Goal: Task Accomplishment & Management: Use online tool/utility

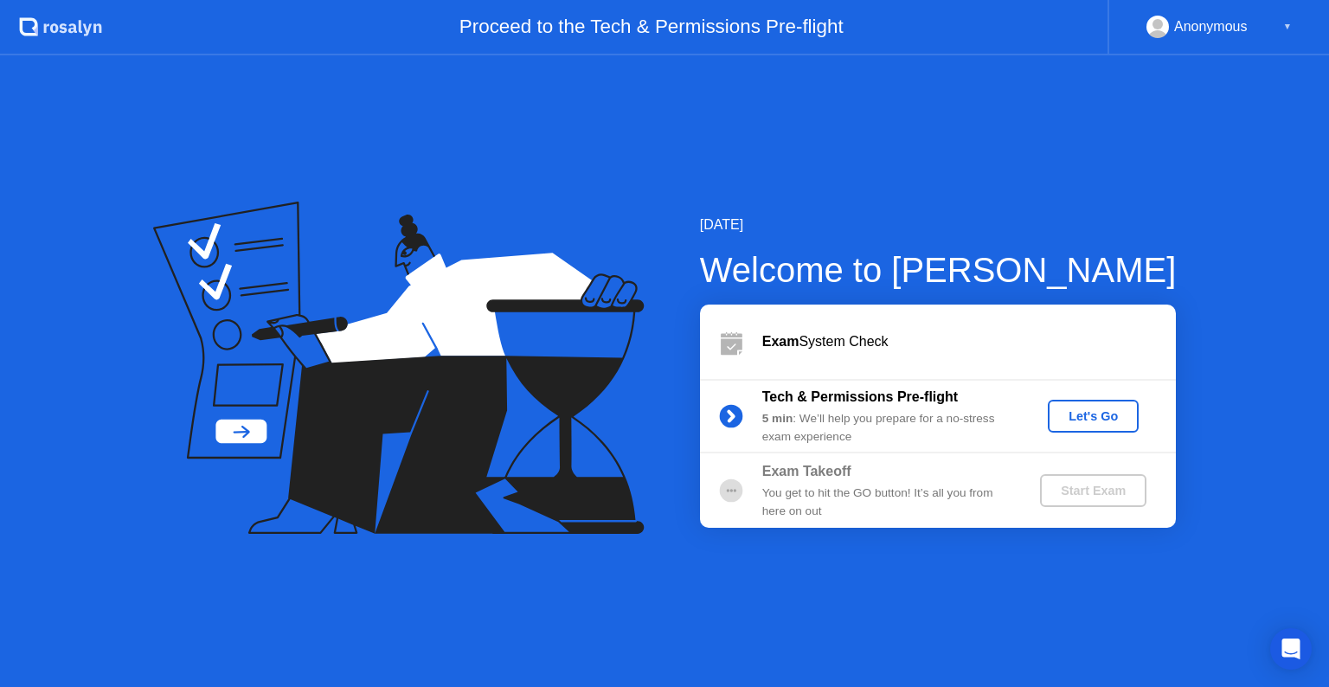
click at [1078, 412] on div "Let's Go" at bounding box center [1093, 416] width 77 height 14
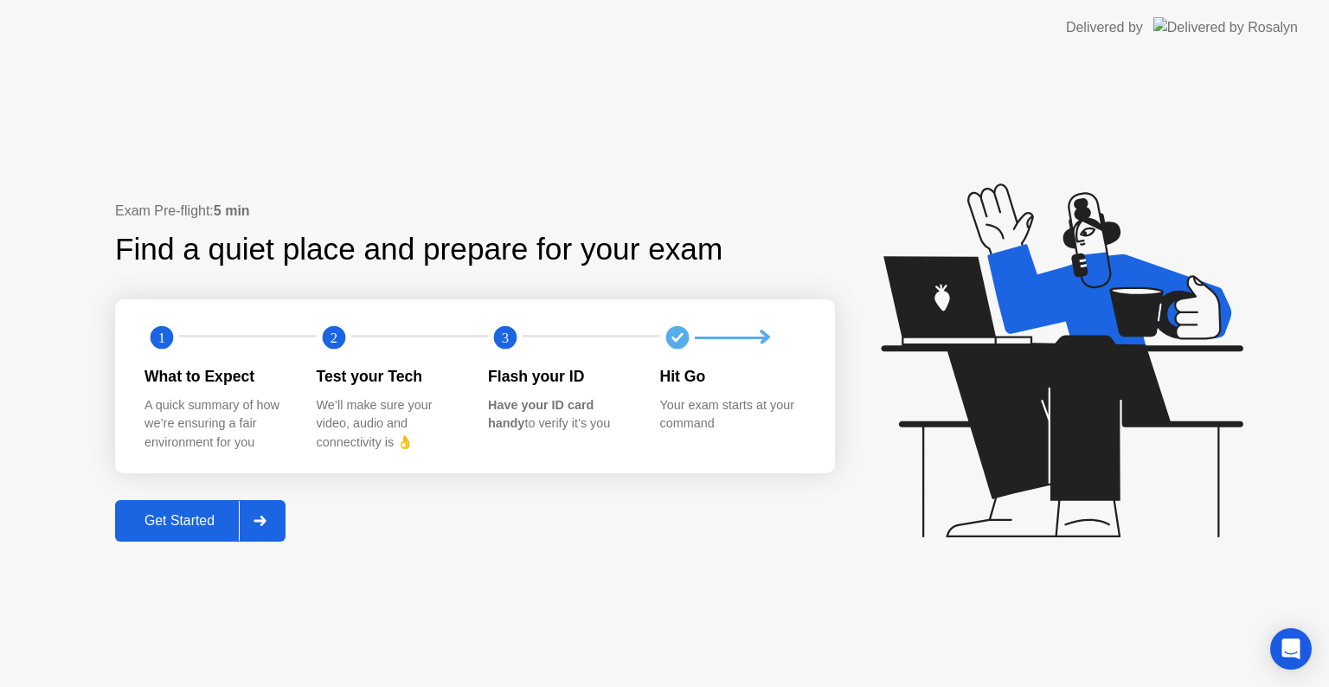
click at [260, 520] on icon at bounding box center [259, 521] width 12 height 10
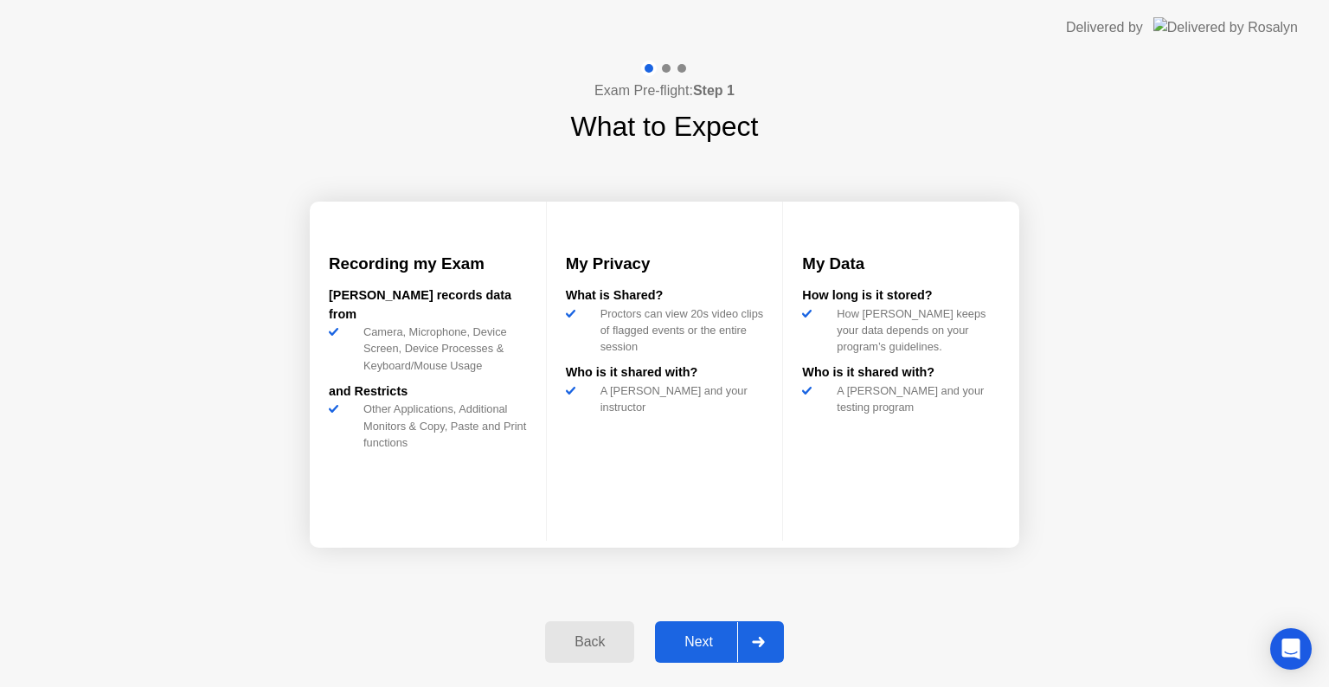
click at [689, 628] on button "Next" at bounding box center [719, 642] width 129 height 42
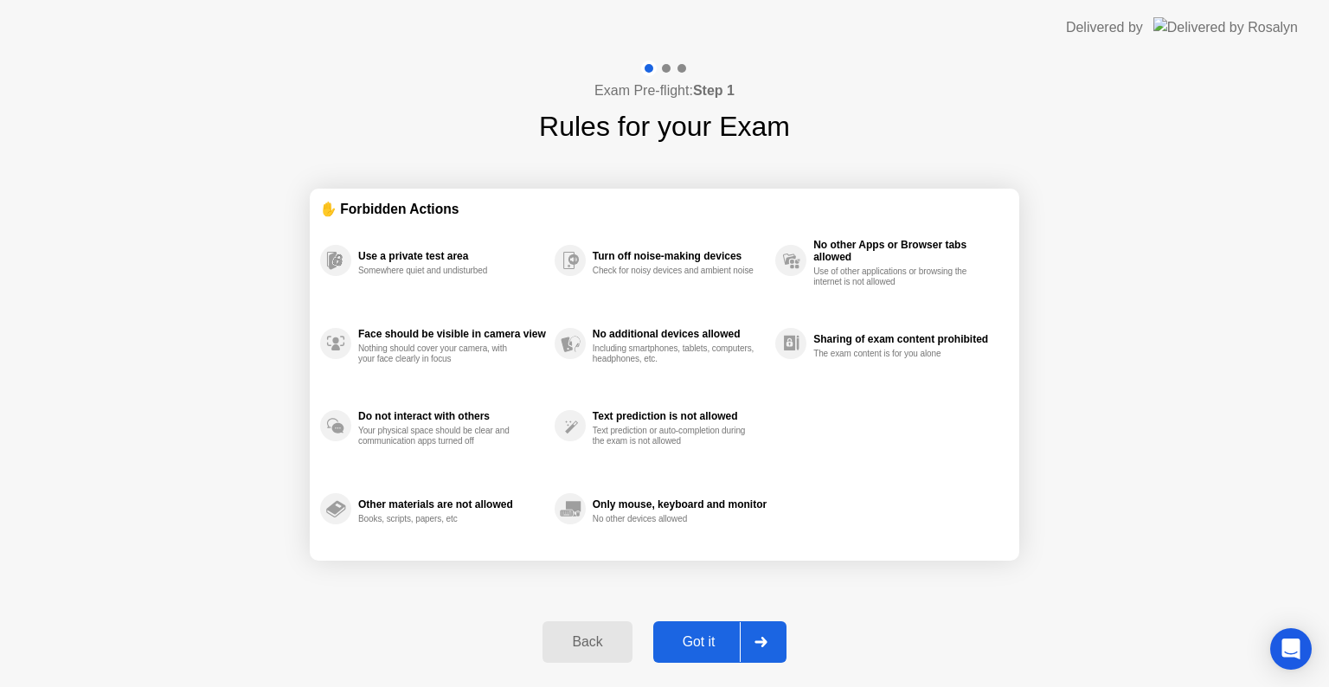
click at [689, 628] on button "Got it" at bounding box center [719, 642] width 133 height 42
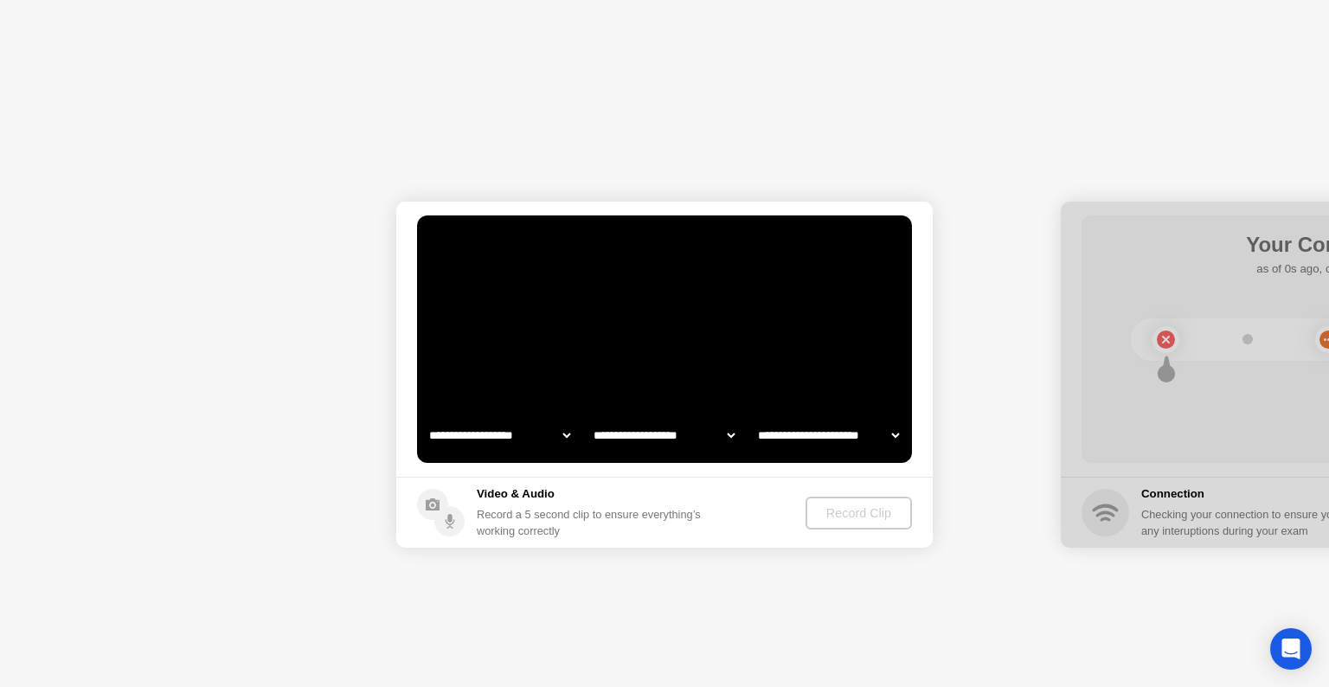
select select "**********"
select select "*******"
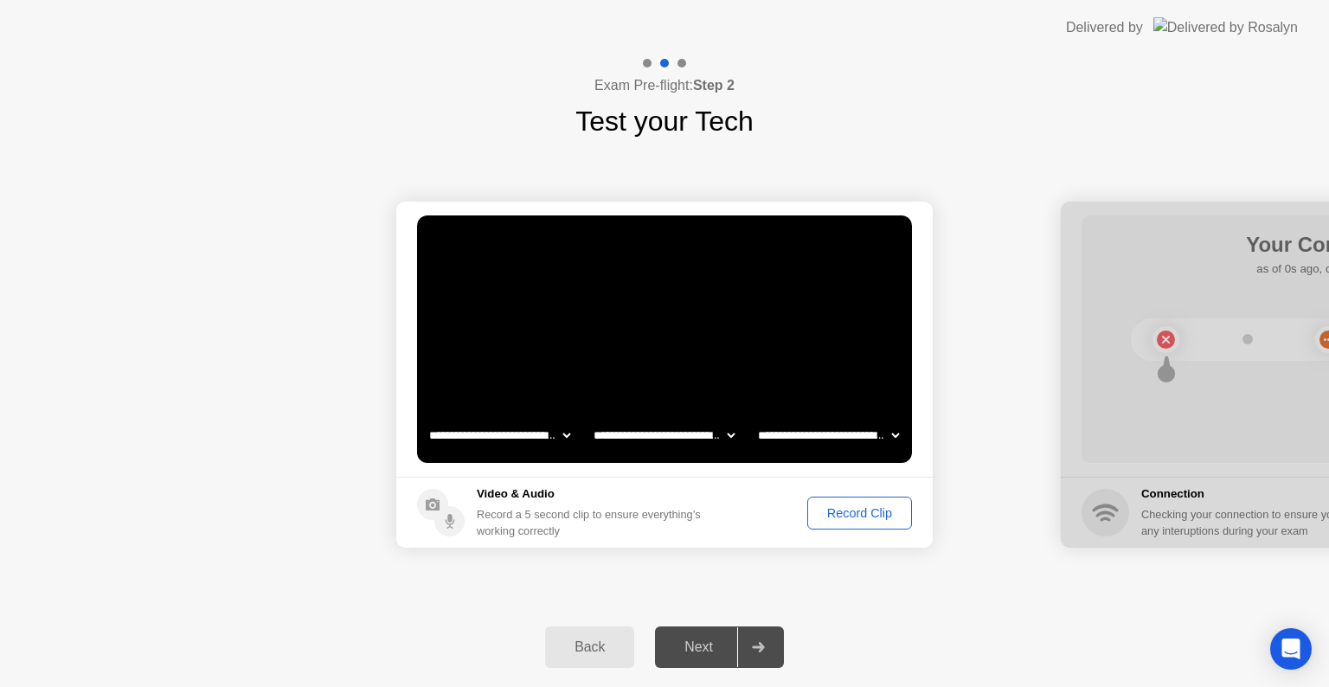
click at [847, 516] on div "Record Clip" at bounding box center [859, 513] width 93 height 14
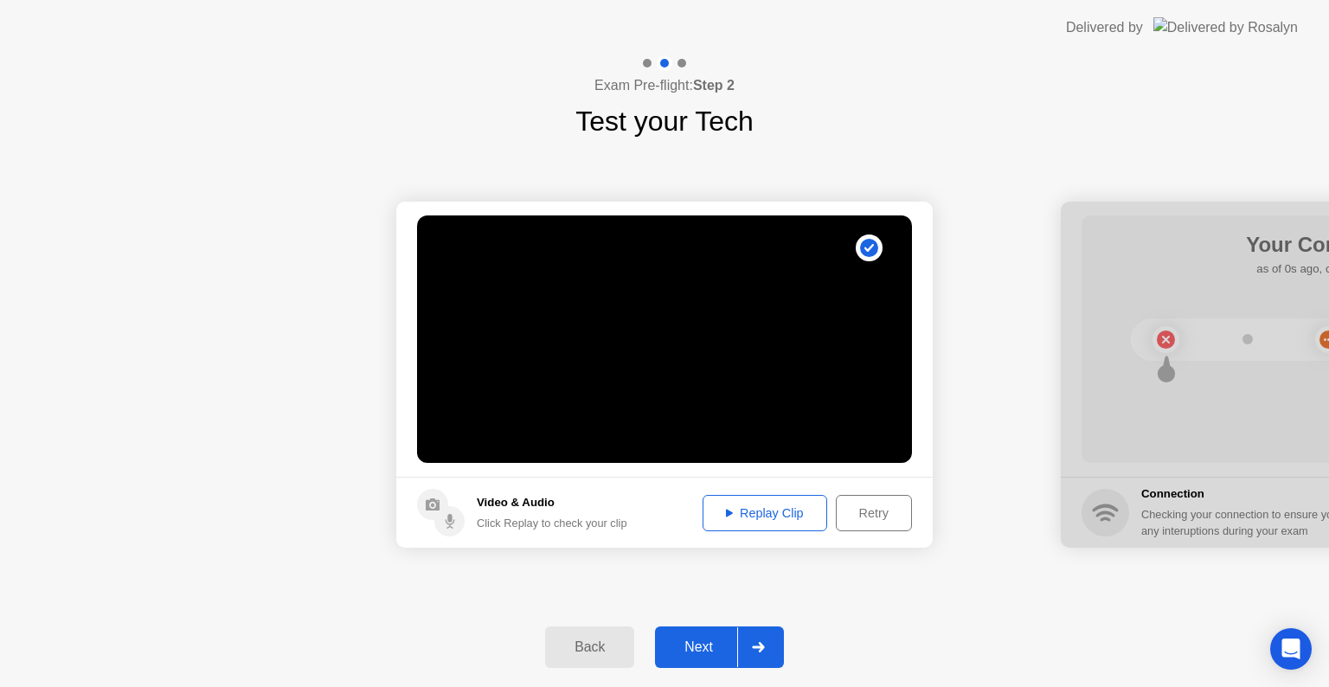
click at [696, 651] on div "Next" at bounding box center [698, 647] width 77 height 16
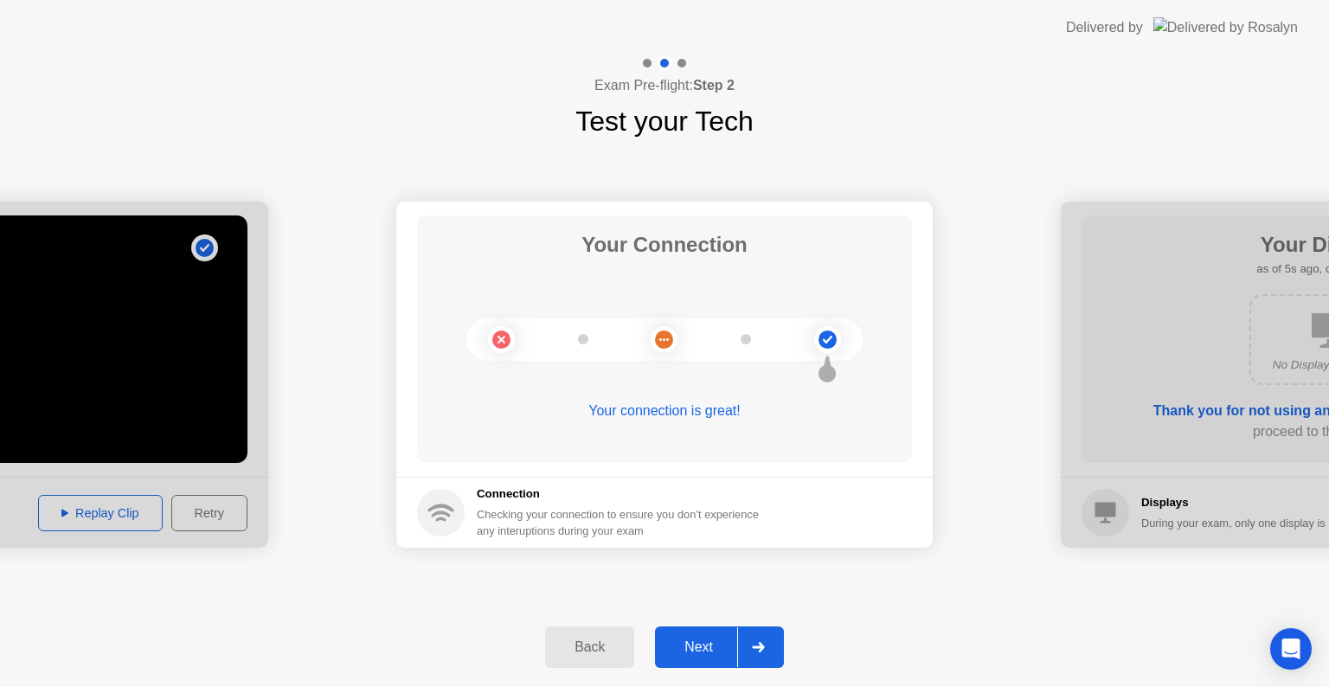
click at [708, 644] on div "Next" at bounding box center [698, 647] width 77 height 16
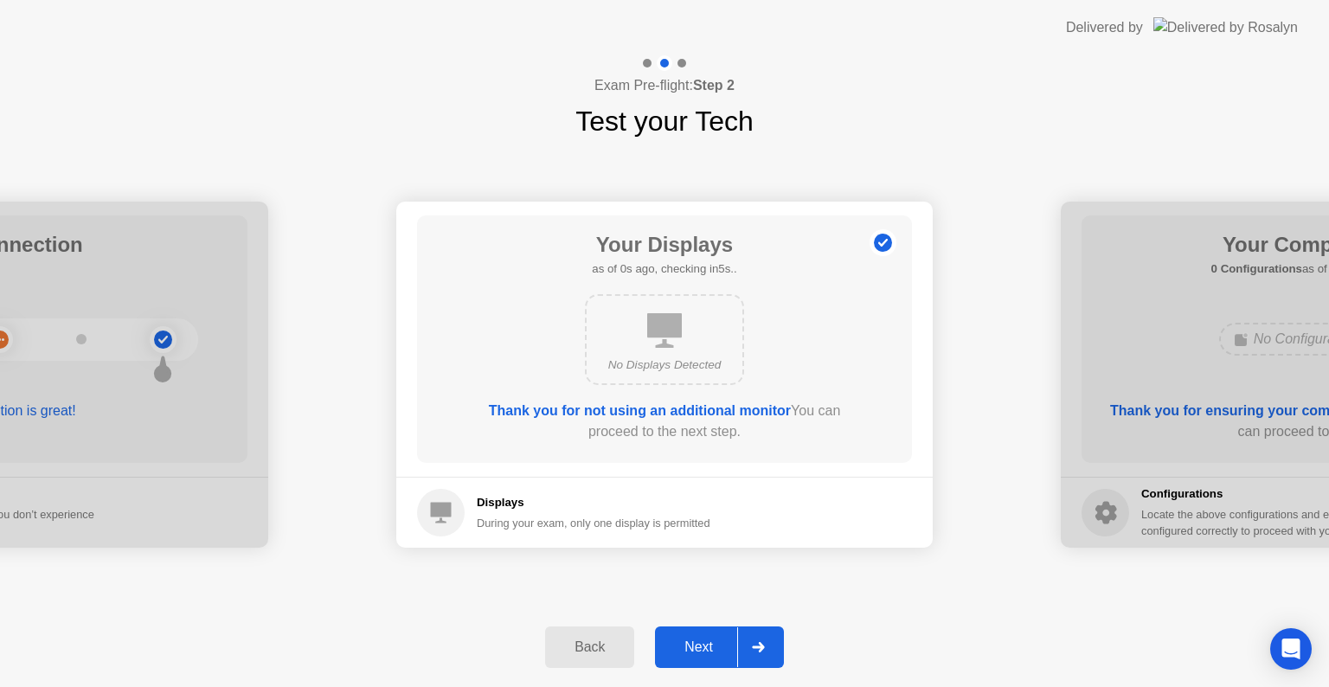
click at [708, 644] on div "Next" at bounding box center [698, 647] width 77 height 16
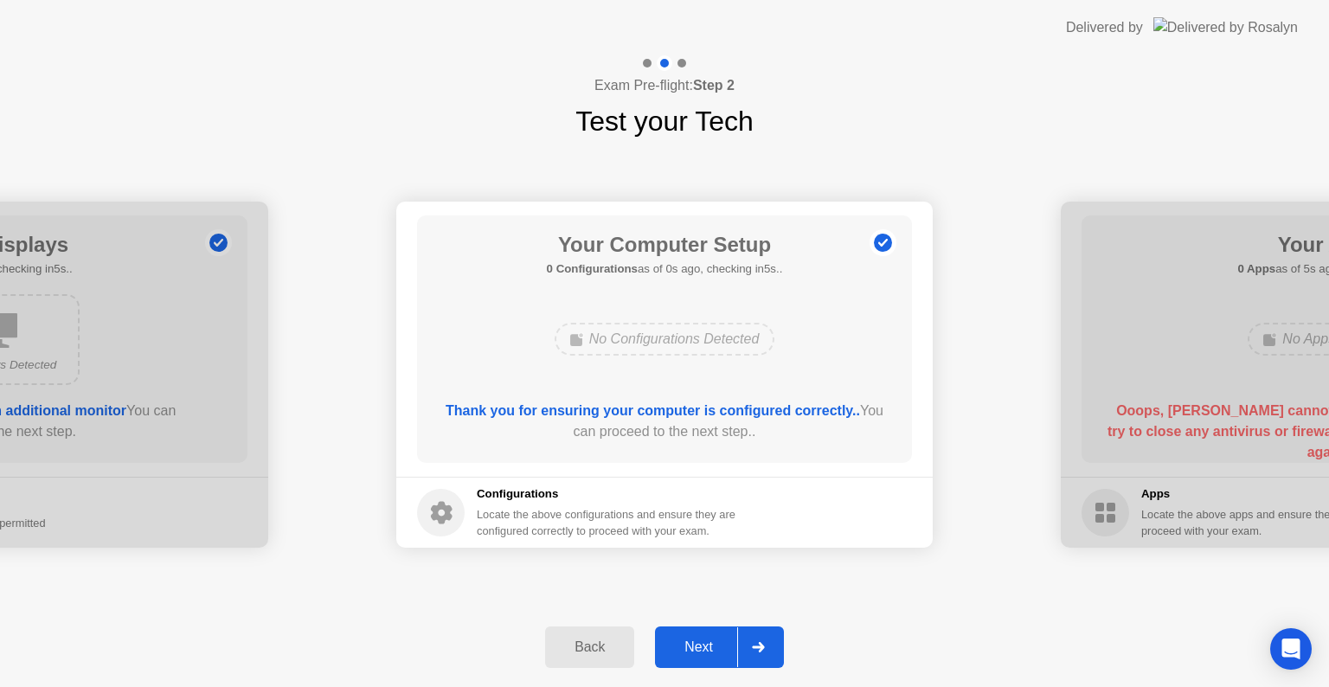
click at [708, 644] on div "Next" at bounding box center [698, 647] width 77 height 16
